Goal: Task Accomplishment & Management: Complete application form

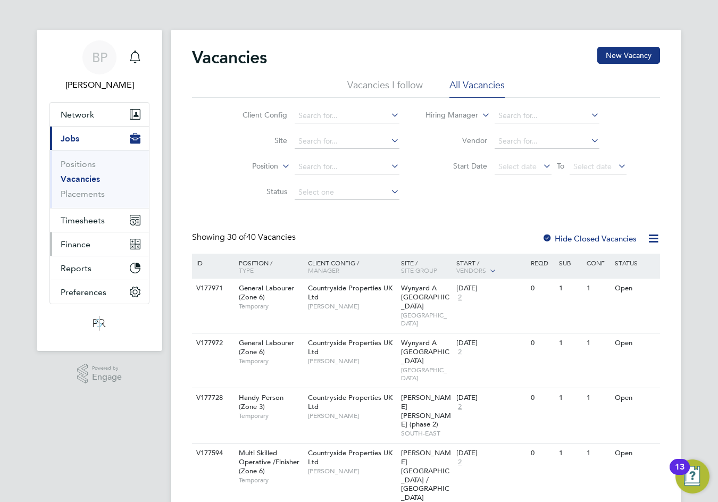
click at [76, 248] on span "Finance" at bounding box center [76, 244] width 30 height 10
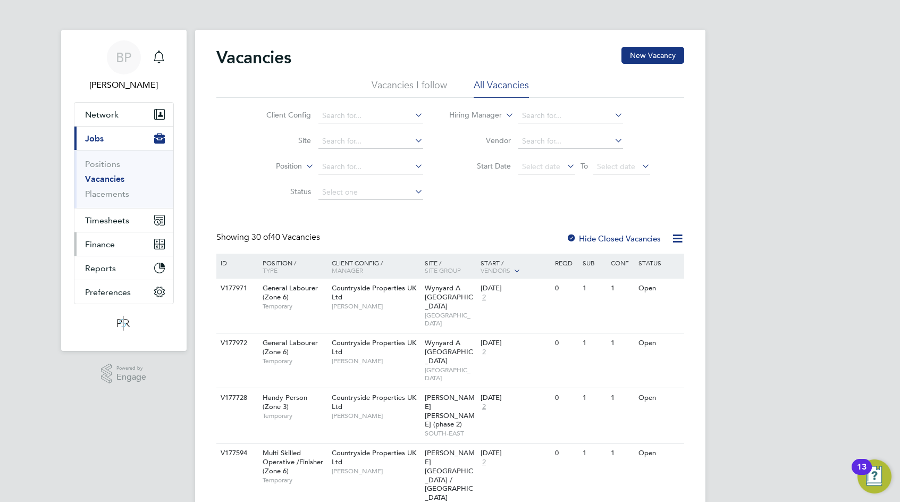
click at [106, 243] on span "Finance" at bounding box center [100, 244] width 30 height 10
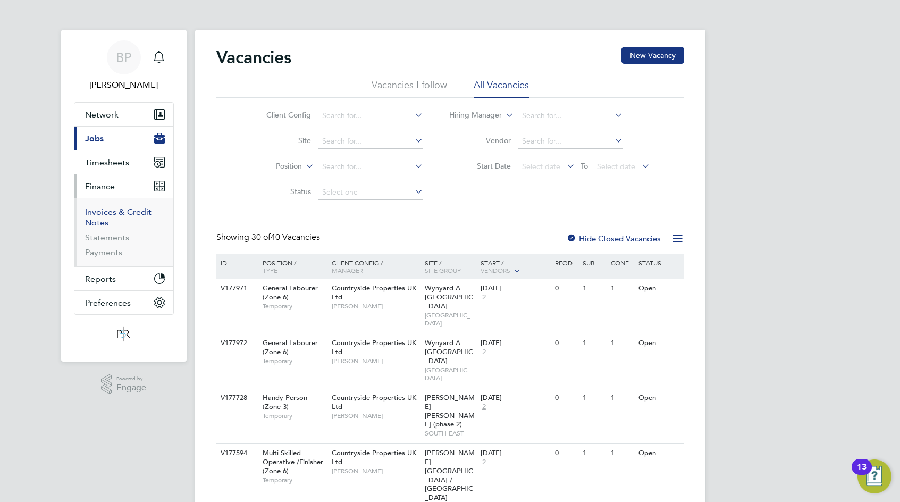
click at [112, 214] on link "Invoices & Credit Notes" at bounding box center [118, 217] width 66 height 21
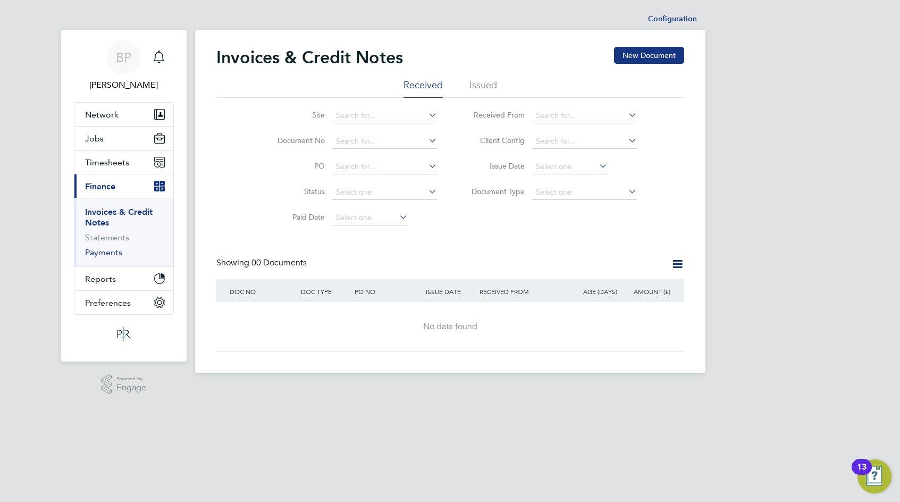
click at [113, 253] on link "Payments" at bounding box center [103, 252] width 37 height 10
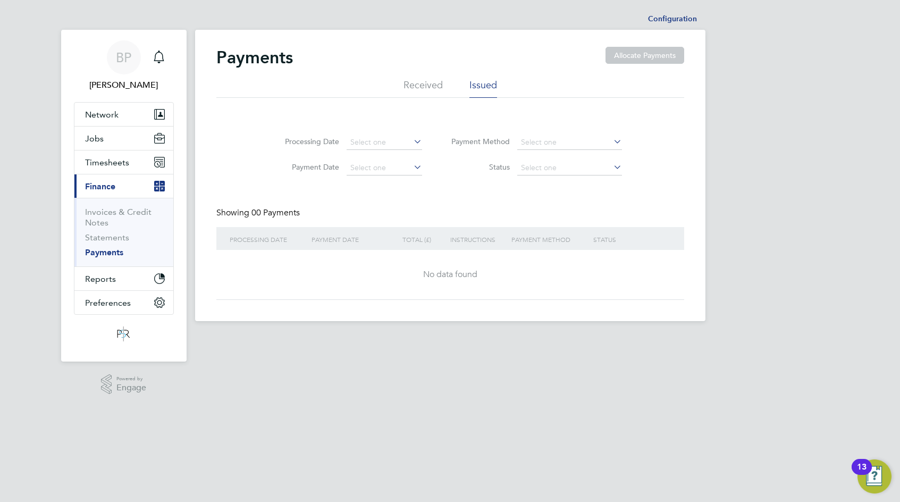
click at [429, 86] on li "Received" at bounding box center [423, 88] width 39 height 19
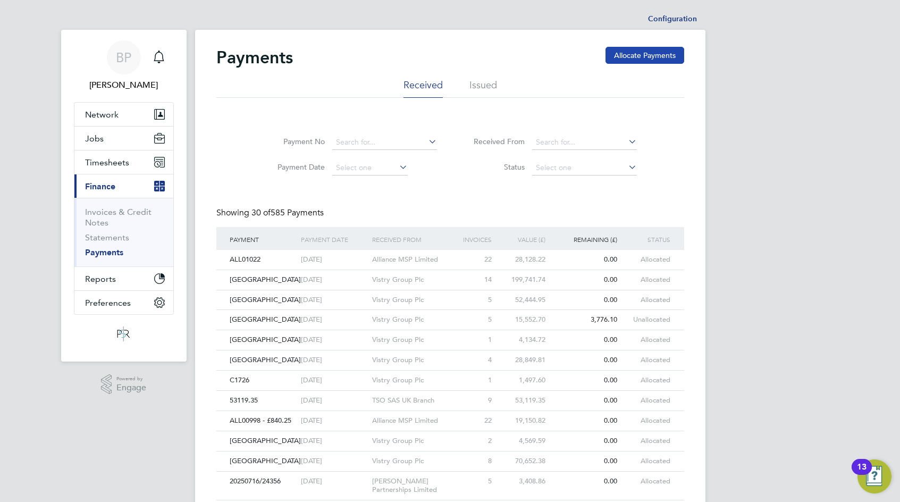
click at [623, 61] on button "Allocate Payments" at bounding box center [645, 55] width 79 height 17
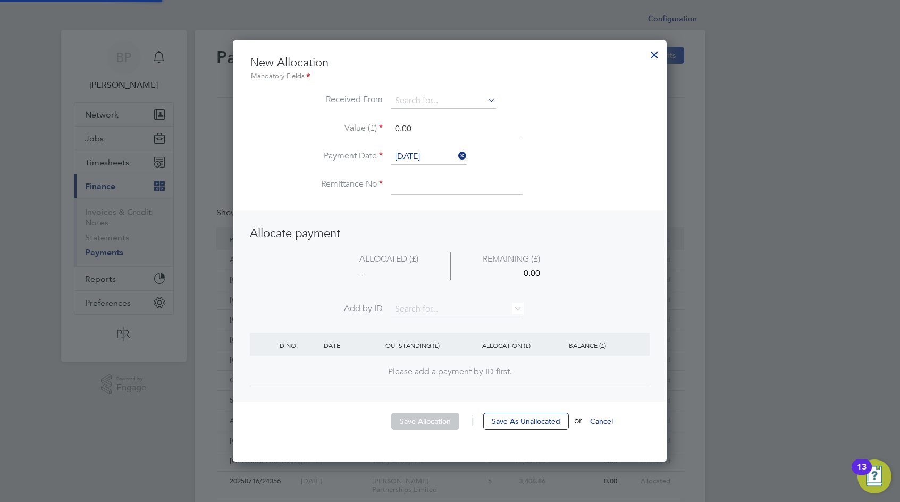
scroll to position [422, 434]
click at [418, 102] on input at bounding box center [443, 101] width 105 height 16
click at [417, 120] on li "TSO SAS UK Branch" at bounding box center [444, 116] width 106 height 14
type input "TSO SAS UK Branch"
drag, startPoint x: 384, startPoint y: 119, endPoint x: 370, endPoint y: 118, distance: 14.4
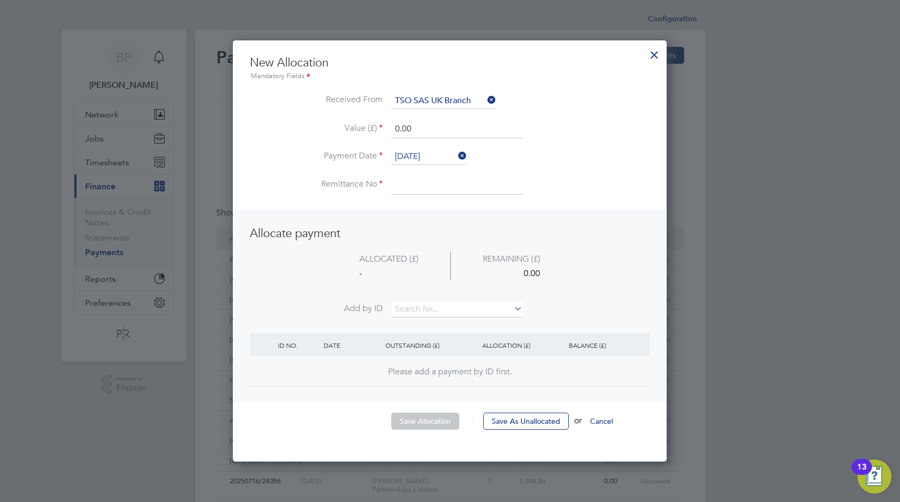
click at [371, 118] on ul "New Allocation Mandatory Fields Received From TSO SAS UK Branch Value (£) 0.00 …" at bounding box center [450, 130] width 400 height 150
type input "67992.31"
click at [446, 188] on input at bounding box center [456, 184] width 131 height 19
type input "[DATE]"
click at [493, 141] on li "Value (£) 67992.31" at bounding box center [450, 135] width 400 height 30
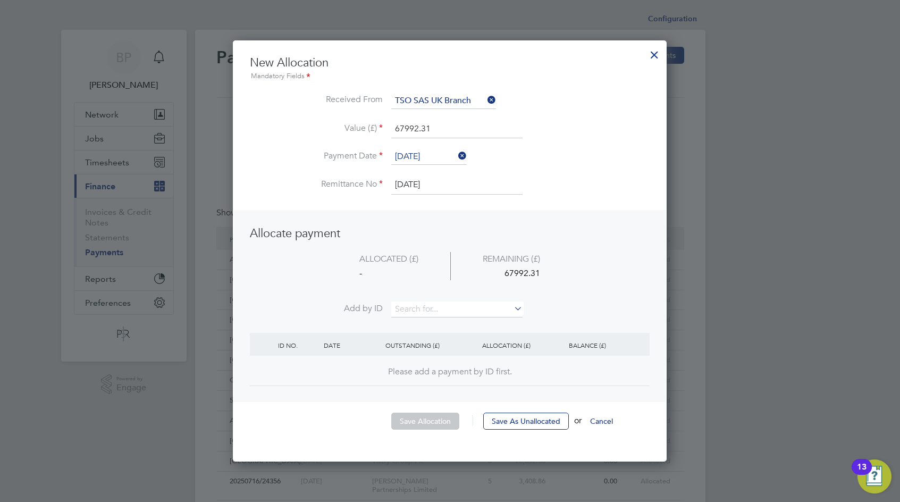
click at [536, 135] on li "Value (£) 67992.31" at bounding box center [450, 135] width 400 height 30
click at [433, 307] on input at bounding box center [456, 310] width 131 height 16
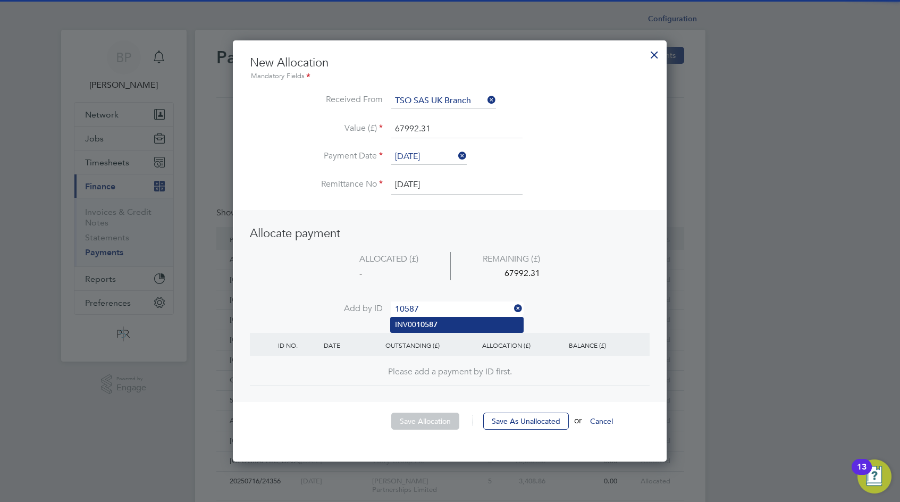
type input "10587"
click at [429, 320] on b "10587" at bounding box center [426, 324] width 21 height 9
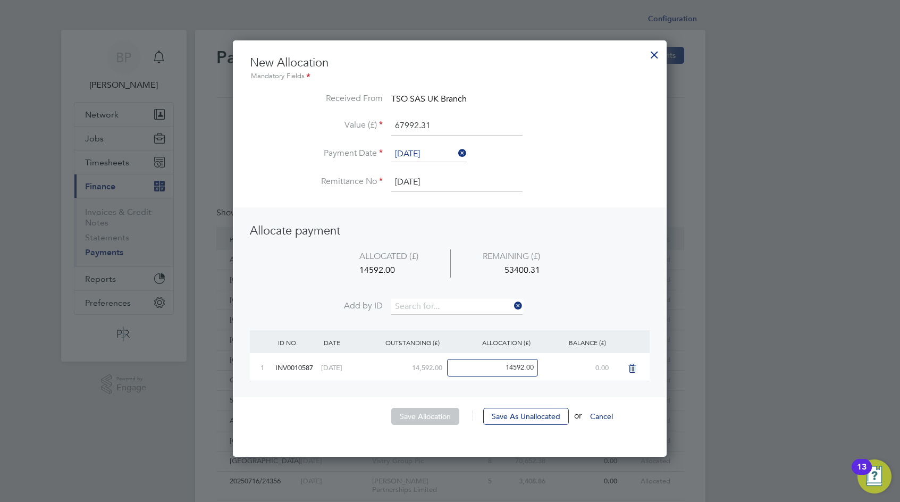
scroll to position [417, 434]
click at [430, 312] on input at bounding box center [456, 307] width 131 height 16
type input "10588"
click at [431, 319] on b "10588" at bounding box center [426, 321] width 21 height 9
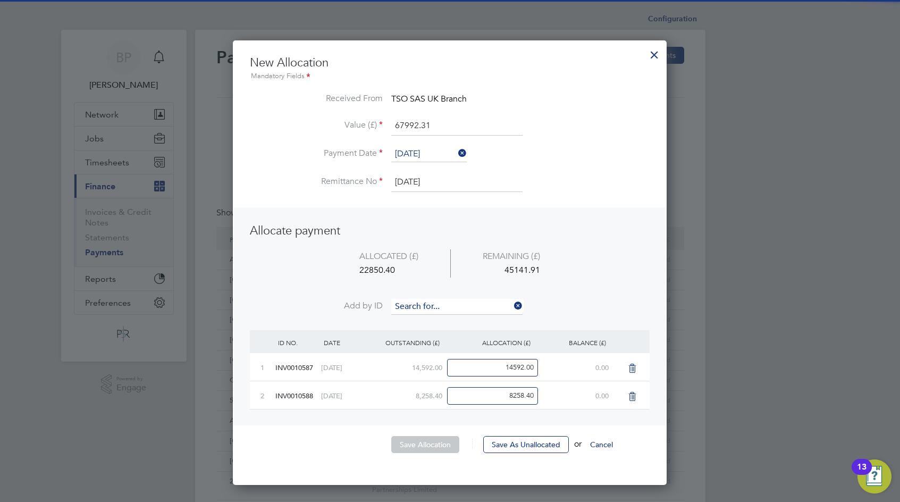
scroll to position [446, 434]
click at [430, 303] on input at bounding box center [456, 307] width 131 height 16
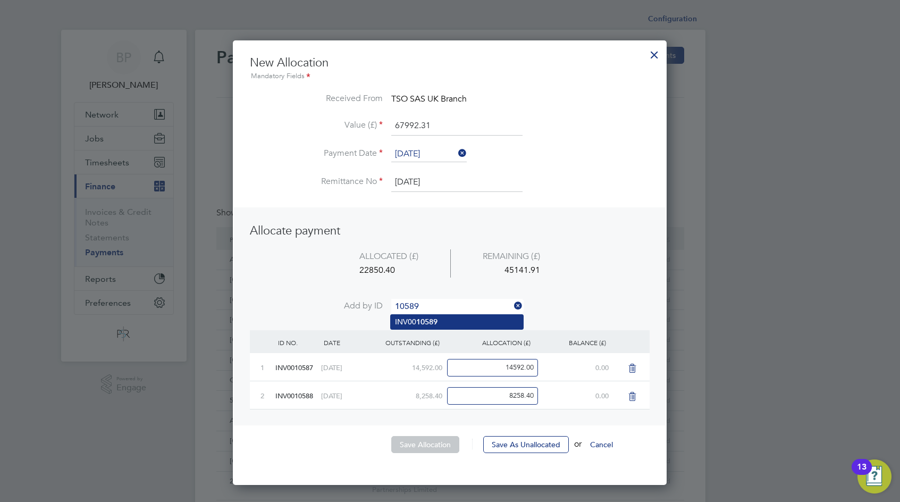
type input "10589"
click at [436, 326] on b "10589" at bounding box center [426, 321] width 21 height 9
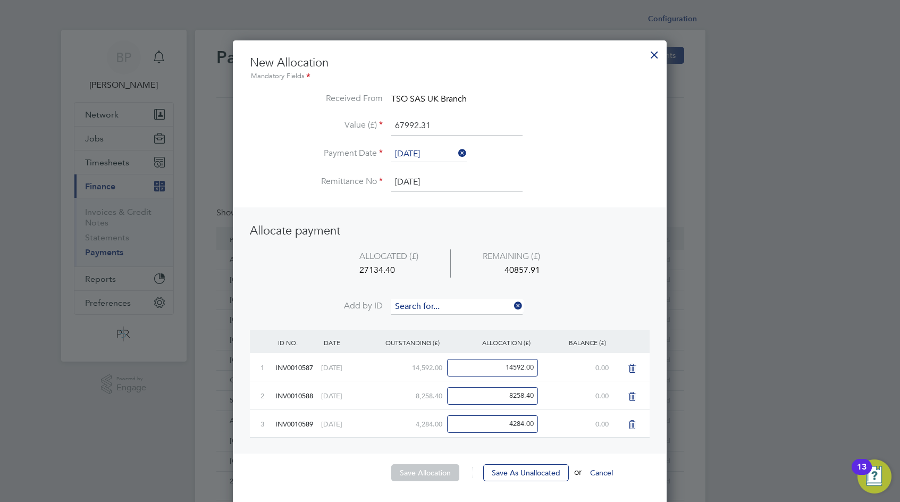
scroll to position [473, 434]
click at [433, 302] on input at bounding box center [456, 307] width 131 height 16
type input "10590"
click at [434, 316] on li "INV00 10590" at bounding box center [457, 322] width 132 height 14
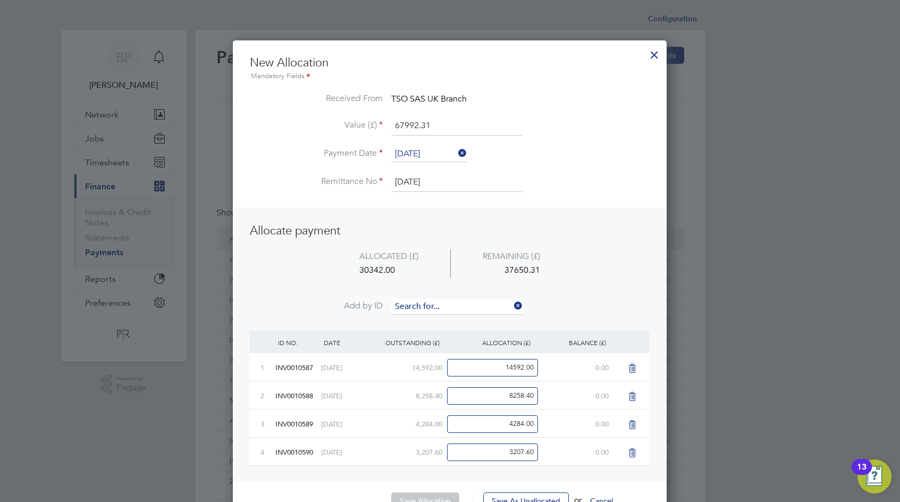
scroll to position [501, 434]
click at [431, 306] on input at bounding box center [456, 307] width 131 height 16
type input "10591"
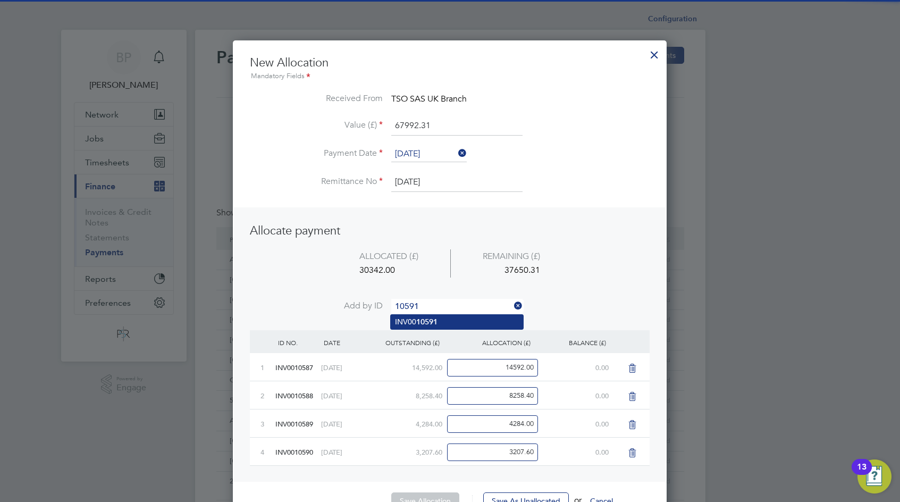
click at [437, 321] on b "10591" at bounding box center [426, 321] width 21 height 9
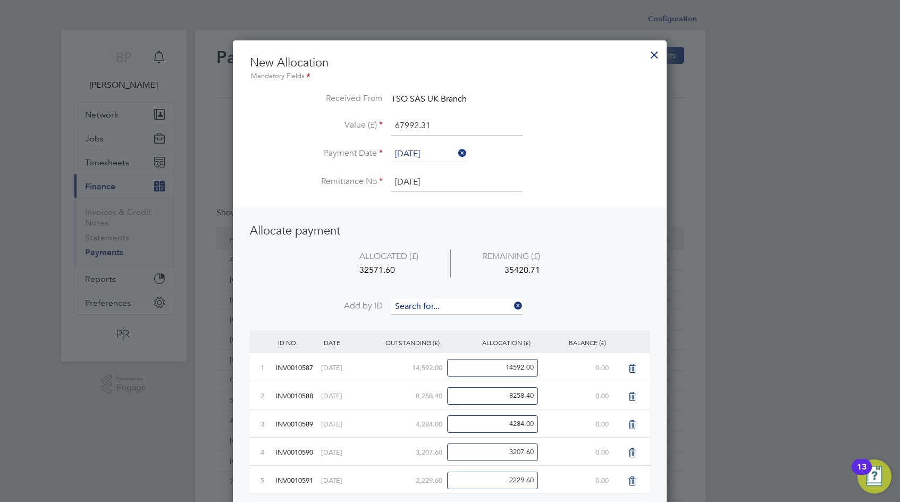
click at [433, 306] on input at bounding box center [456, 307] width 131 height 16
type input "10592"
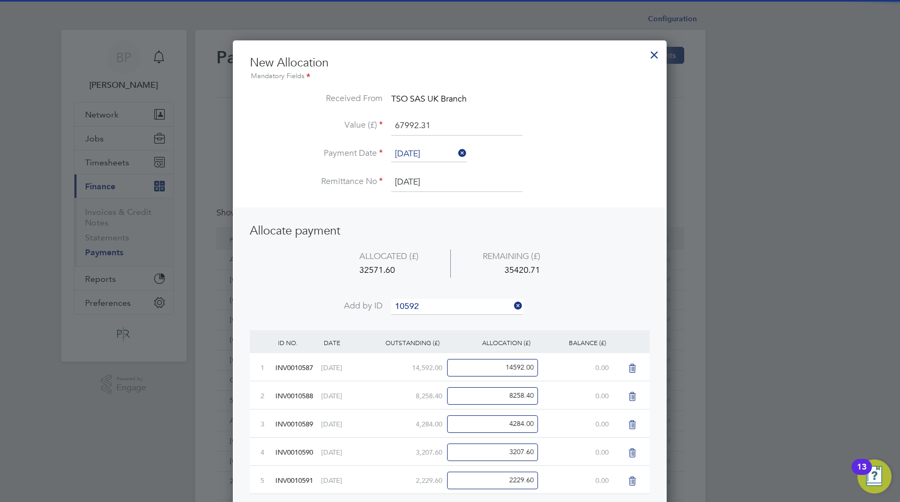
click at [428, 315] on li "INV00 10592" at bounding box center [457, 322] width 132 height 14
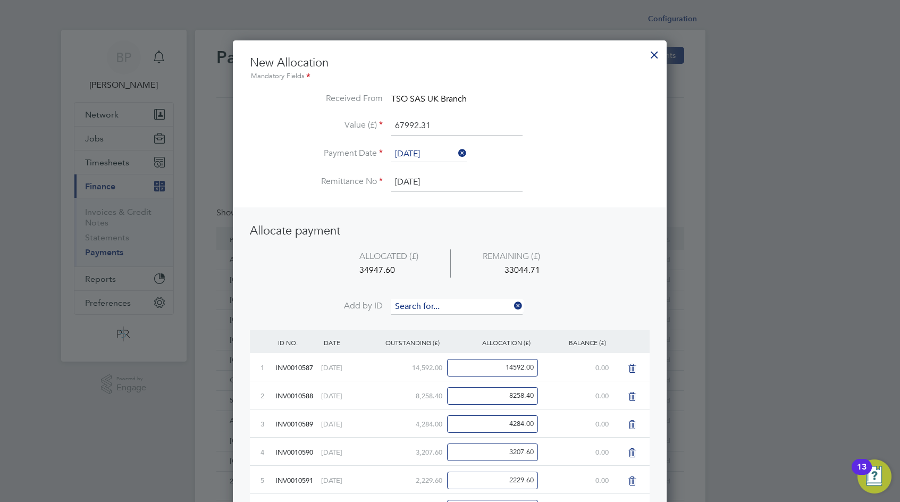
click at [428, 306] on input at bounding box center [456, 307] width 131 height 16
type input "10646"
click at [428, 319] on b "10646" at bounding box center [426, 321] width 21 height 9
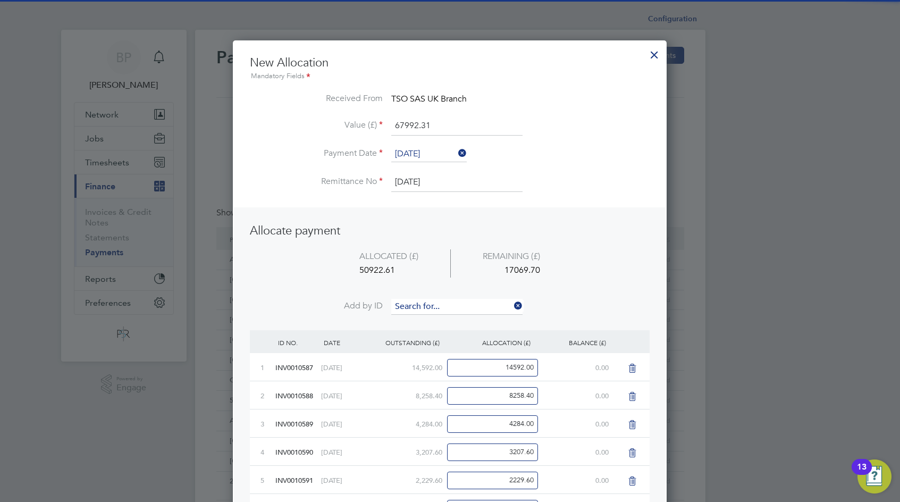
scroll to position [586, 434]
click at [430, 304] on input at bounding box center [456, 307] width 131 height 16
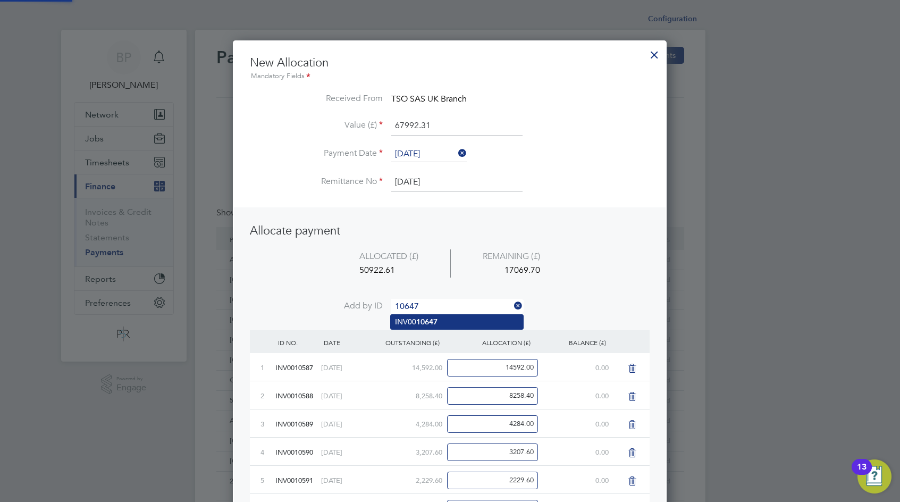
type input "10647"
click at [430, 318] on b "10647" at bounding box center [426, 321] width 21 height 9
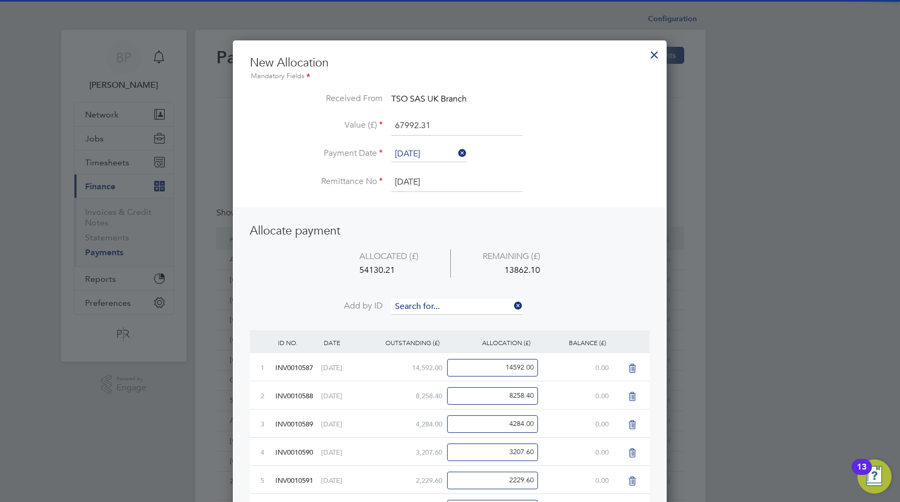
scroll to position [614, 434]
click at [431, 310] on input at bounding box center [456, 307] width 131 height 16
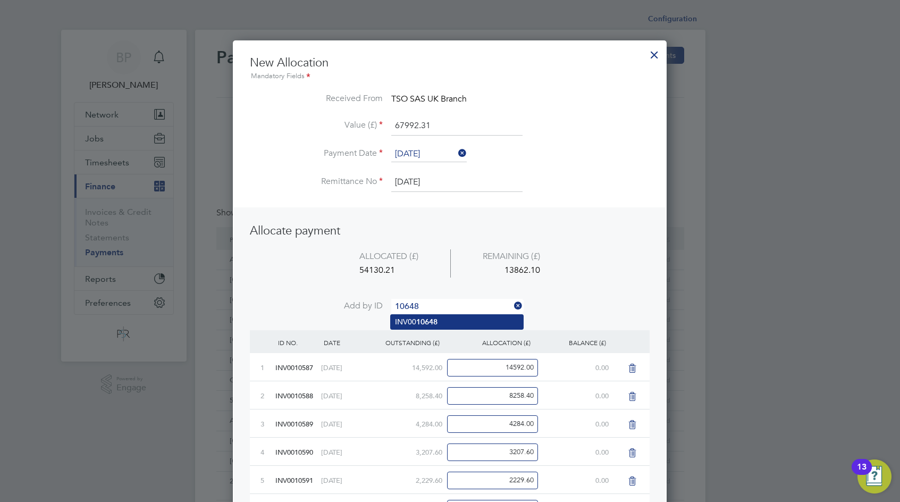
type input "10648"
click at [448, 319] on li "INV00 10648" at bounding box center [457, 322] width 132 height 14
click at [445, 306] on input at bounding box center [456, 307] width 131 height 16
type input "10649"
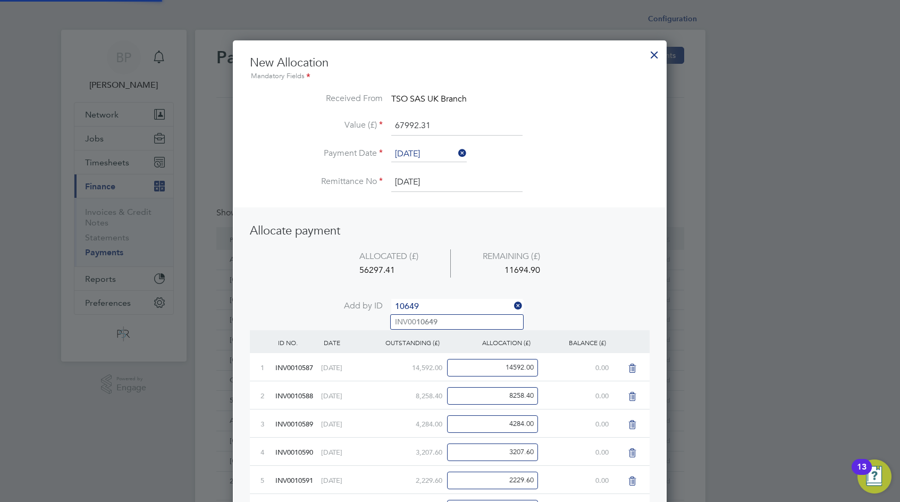
click at [434, 319] on b "10649" at bounding box center [426, 321] width 21 height 9
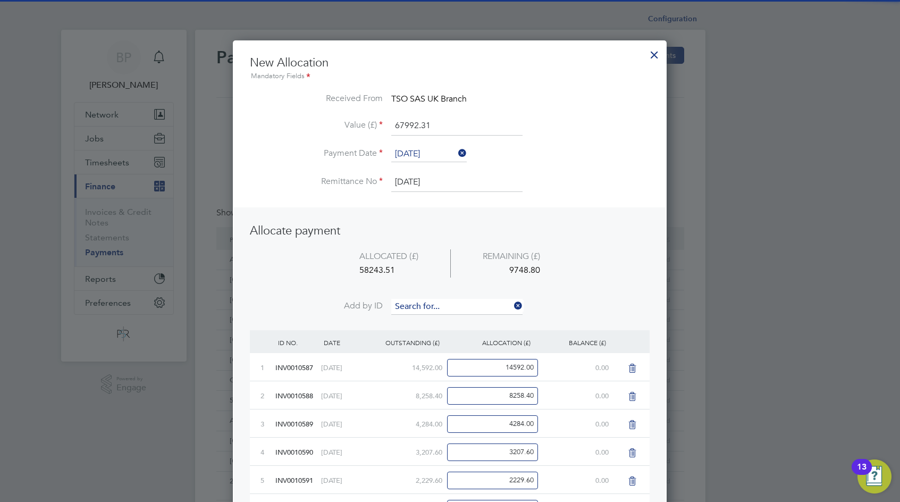
scroll to position [670, 434]
click at [434, 306] on input at bounding box center [456, 307] width 131 height 16
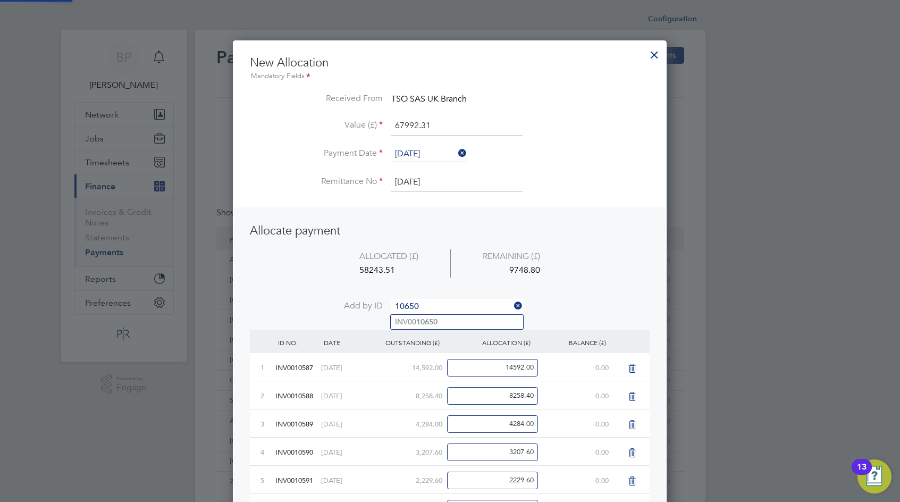
click at [434, 312] on input "10650" at bounding box center [456, 307] width 131 height 16
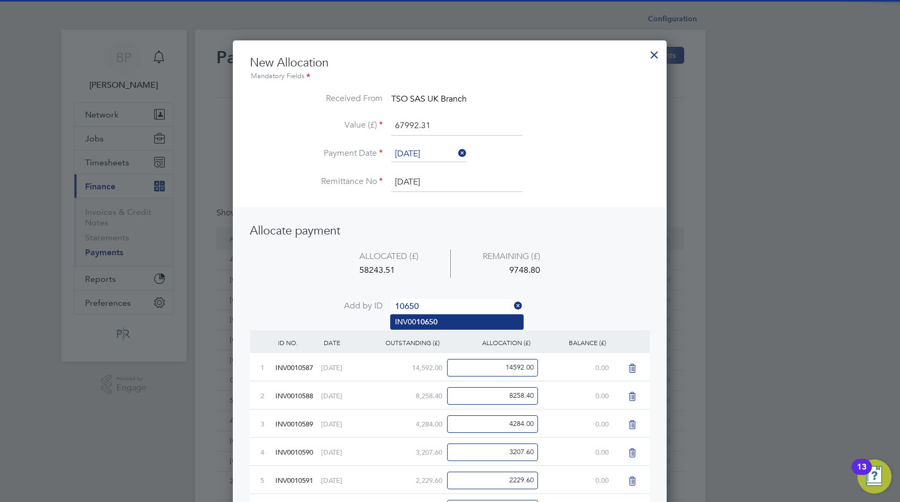
type input "10650"
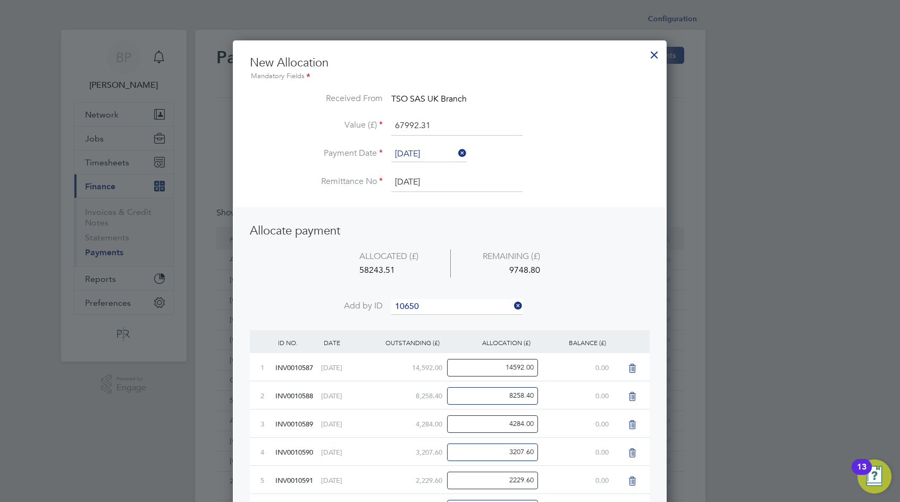
click at [434, 316] on li "INV00 10650" at bounding box center [457, 322] width 132 height 14
click at [433, 297] on li "ALLOCATED (£) REMAINING (£) 59035.51 8956.80" at bounding box center [450, 274] width 400 height 50
click at [431, 306] on input at bounding box center [456, 307] width 131 height 16
type input "10651"
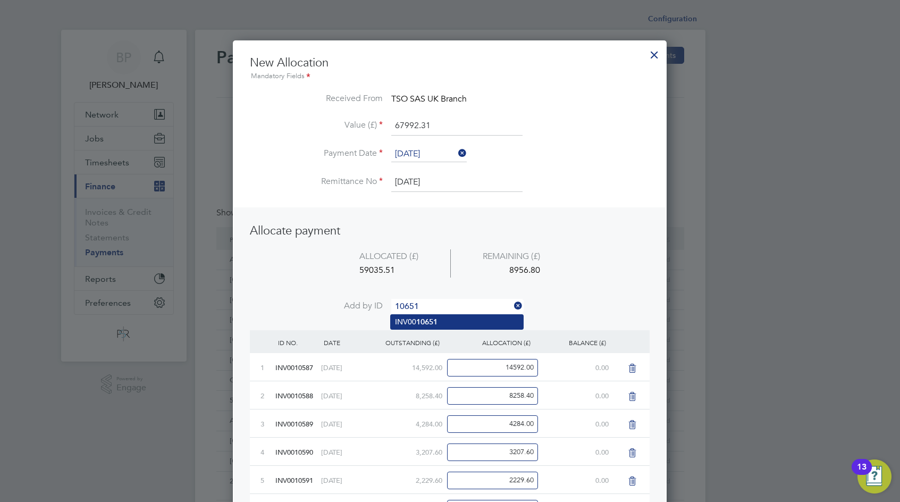
click at [435, 325] on b "10651" at bounding box center [426, 321] width 21 height 9
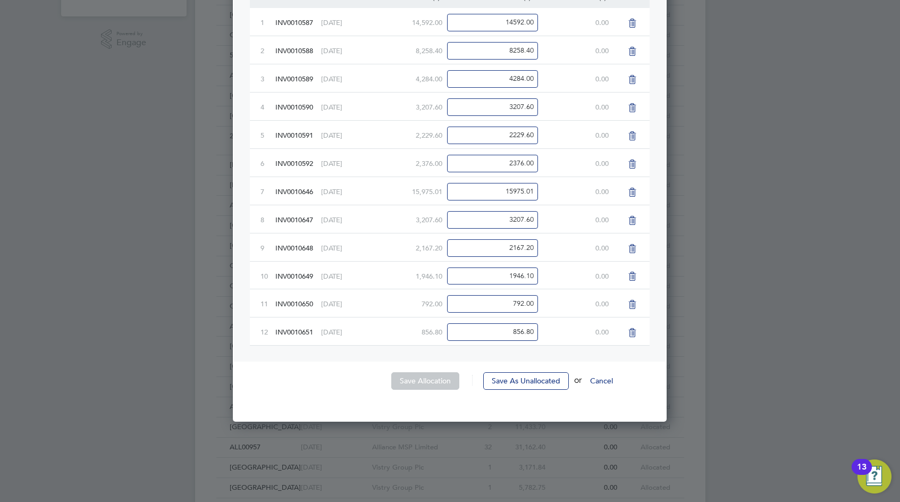
scroll to position [355, 0]
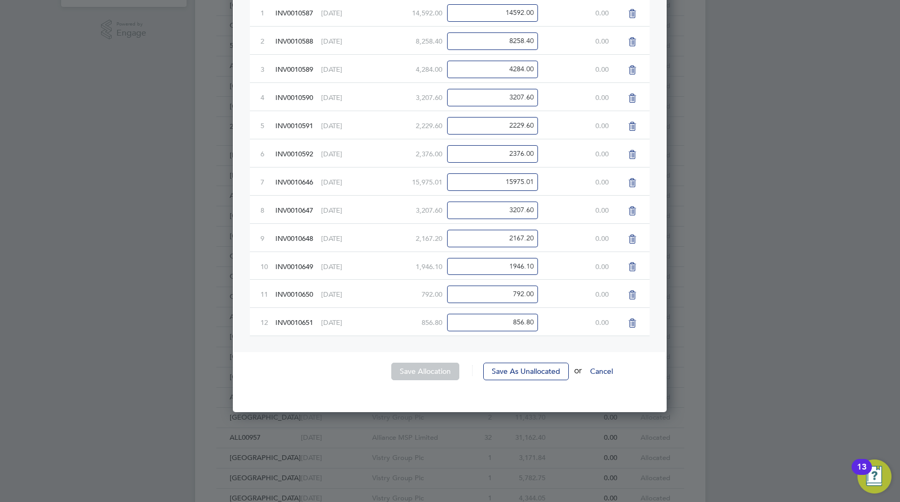
click at [328, 380] on li "Save Allocation Save As Unallocated or Cancel" at bounding box center [450, 377] width 400 height 28
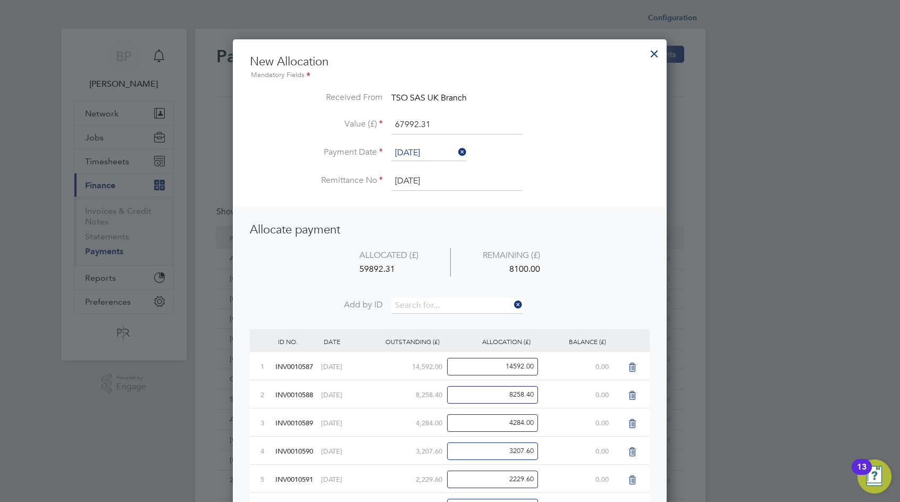
scroll to position [0, 0]
drag, startPoint x: 450, startPoint y: 128, endPoint x: 221, endPoint y: 115, distance: 229.0
click at [221, 115] on div "Configuration Configuration Payments Allocate Payments Received Issued Payment …" at bounding box center [450, 463] width 511 height 908
type input "59892.31"
click at [614, 206] on div "New Allocation Mandatory Fields Received From TSO SAS UK Branch Value (£) 59892…" at bounding box center [450, 400] width 400 height 690
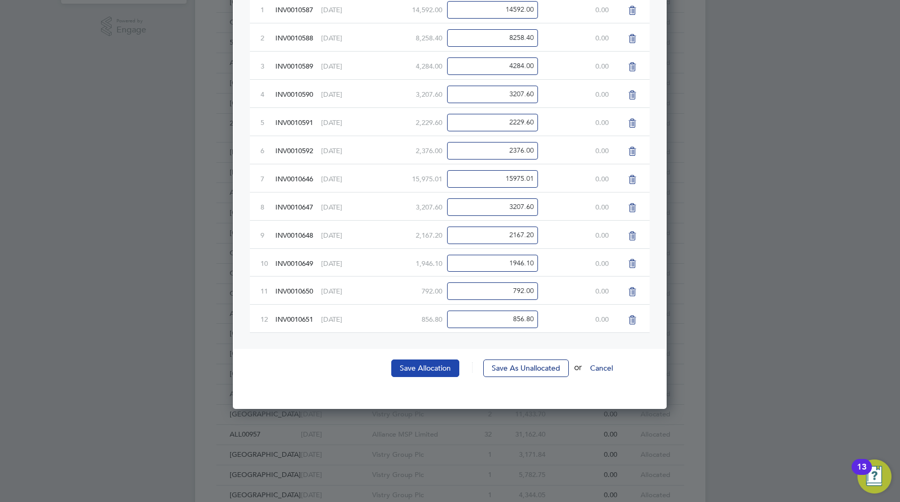
scroll to position [467, 0]
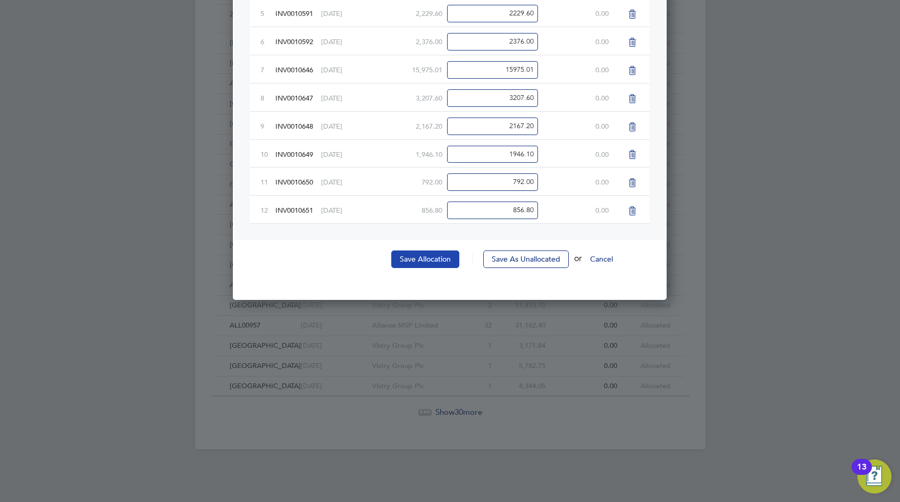
click at [412, 262] on button "Save Allocation" at bounding box center [425, 258] width 68 height 17
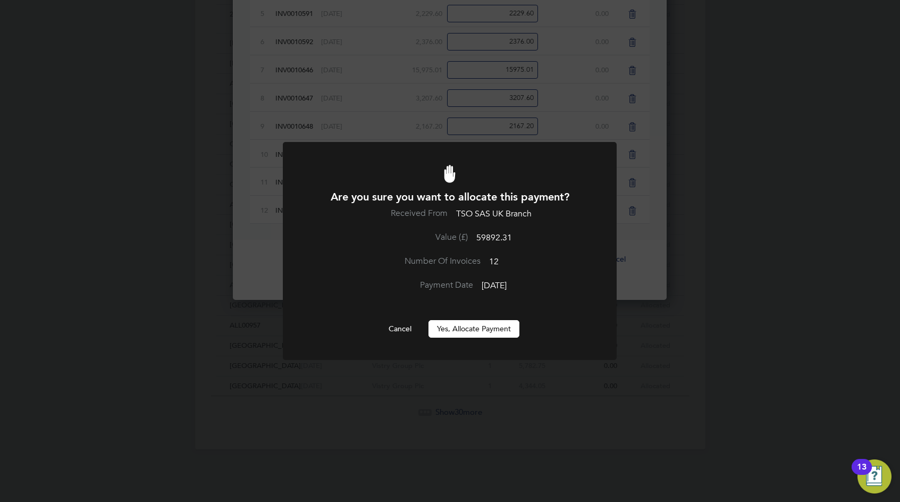
scroll to position [0, 0]
click at [463, 323] on button "Yes, Allocate Payment" at bounding box center [474, 328] width 91 height 17
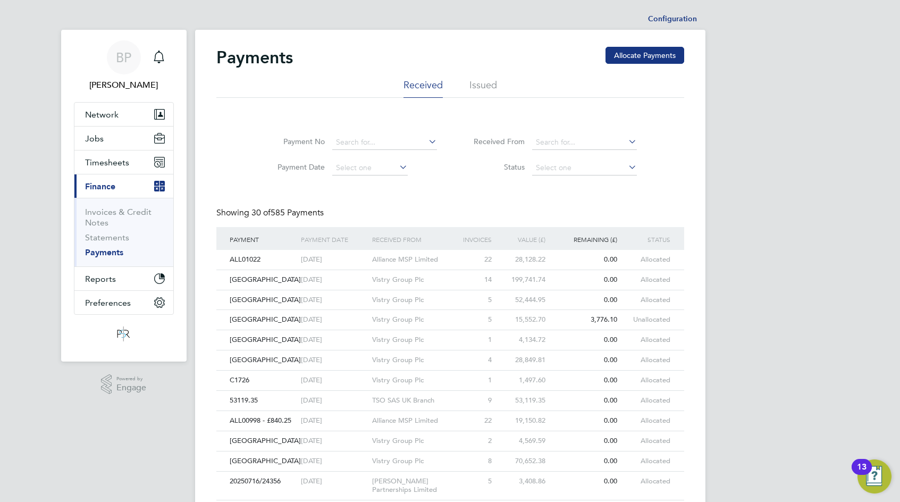
click at [667, 207] on div "Payment No Payment Date Received From Status Showing 30 of 585 Payments PAYMENT…" at bounding box center [450, 504] width 468 height 760
click at [717, 227] on div "BP [PERSON_NAME] Notifications Applications: Network Team Members Businesses Si…" at bounding box center [450, 466] width 900 height 933
click at [114, 239] on link "Statements" at bounding box center [107, 237] width 44 height 10
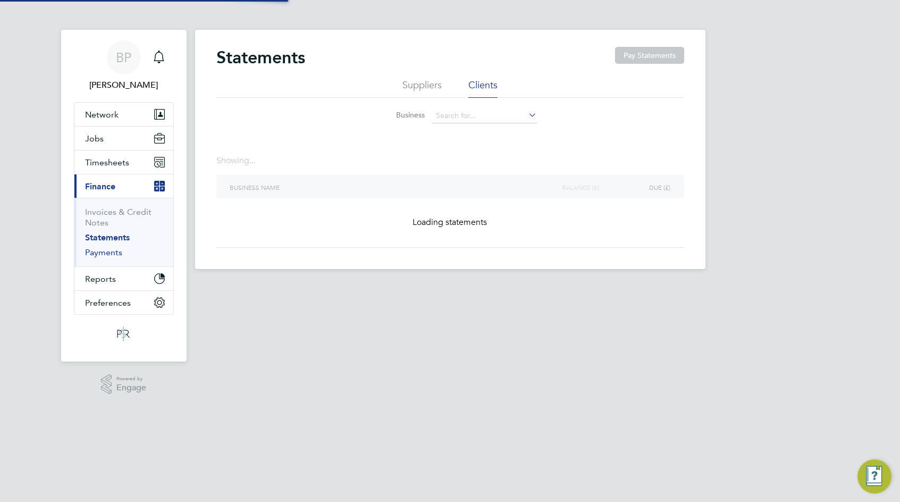
click at [110, 251] on link "Payments" at bounding box center [103, 252] width 37 height 10
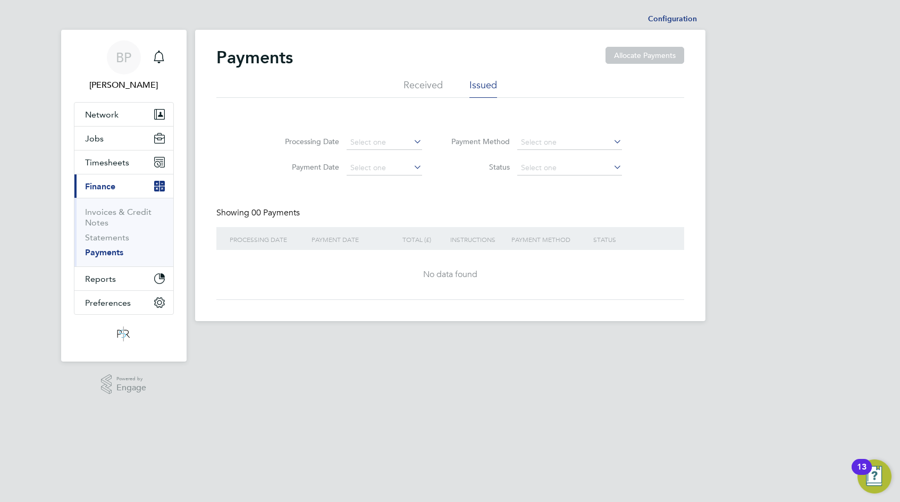
click at [429, 86] on li "Received" at bounding box center [423, 88] width 39 height 19
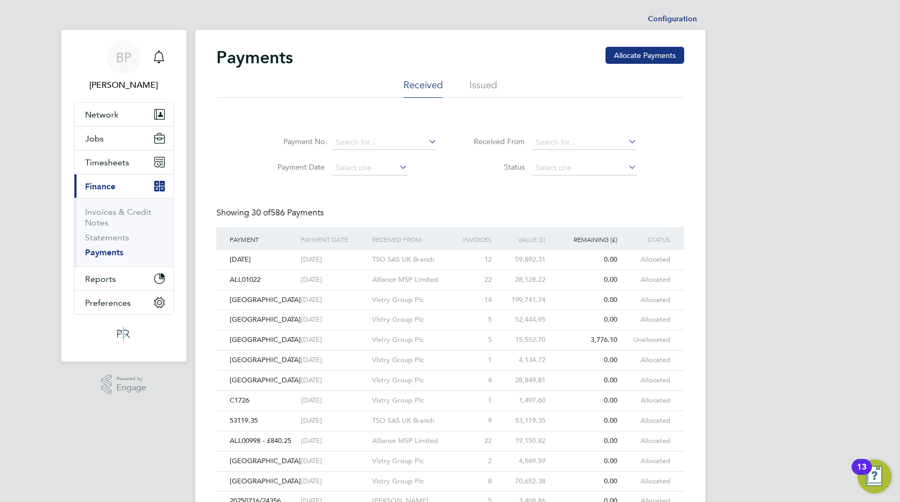
click at [717, 347] on div "BP [PERSON_NAME] Notifications Applications: Network Team Members Businesses Si…" at bounding box center [450, 466] width 900 height 933
drag, startPoint x: 149, startPoint y: 369, endPoint x: 73, endPoint y: 397, distance: 80.9
click at [73, 399] on div ".st0{fill:#C0C1C2;} Powered by Engage" at bounding box center [124, 385] width 126 height 46
click at [105, 378] on icon ".st0{fill:#C0C1C2;}" at bounding box center [106, 384] width 11 height 20
click at [166, 382] on div ".st0{fill:#C0C1C2;} Powered by Engage" at bounding box center [124, 385] width 126 height 46
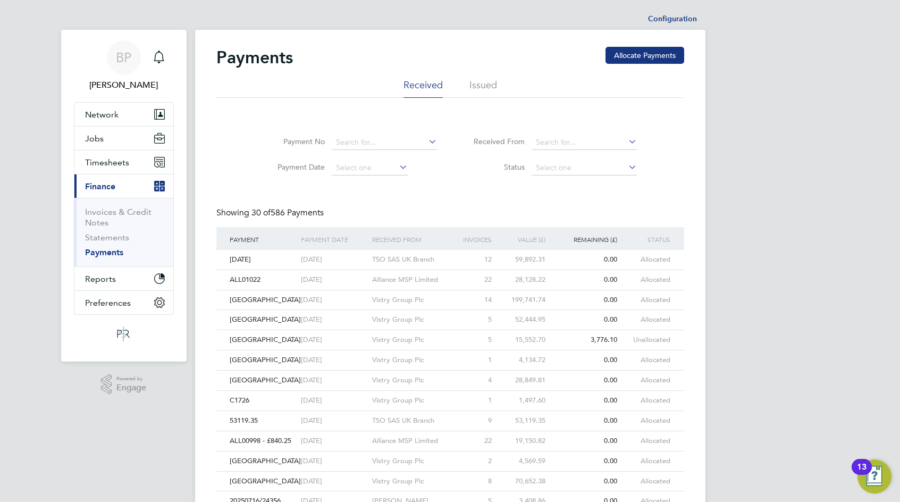
click at [717, 223] on div "BP [PERSON_NAME] Notifications Applications: Network Team Members Businesses Si…" at bounding box center [450, 466] width 900 height 933
